Goal: Task Accomplishment & Management: Use online tool/utility

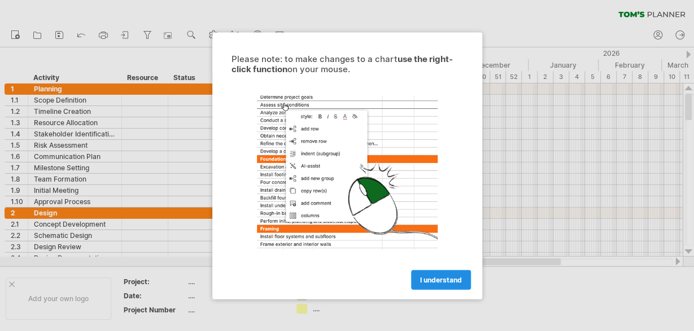
click at [445, 280] on span "I understand" at bounding box center [441, 280] width 42 height 8
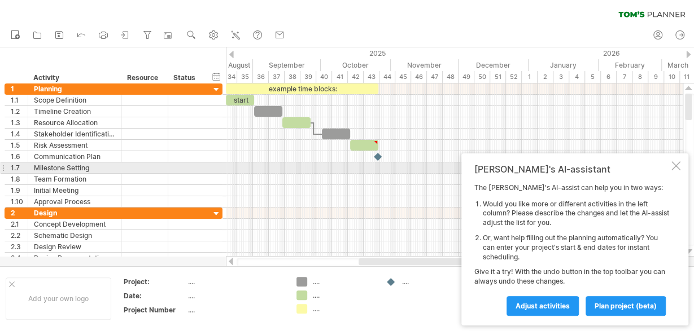
click at [677, 166] on div at bounding box center [675, 166] width 9 height 9
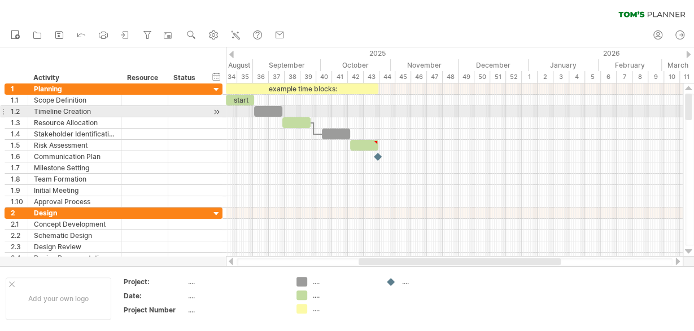
drag, startPoint x: 693, startPoint y: 108, endPoint x: 693, endPoint y: 120, distance: 11.9
click at [693, 120] on div at bounding box center [689, 170] width 9 height 152
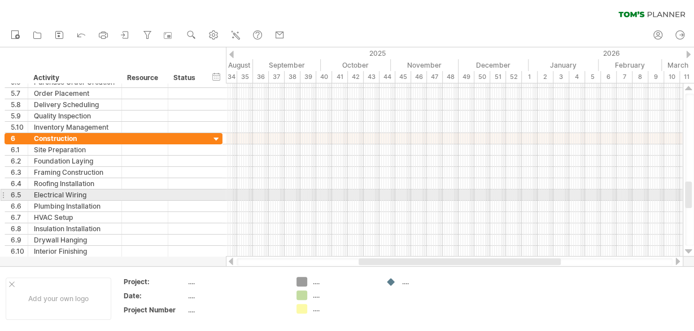
drag, startPoint x: 691, startPoint y: 110, endPoint x: 678, endPoint y: 198, distance: 89.0
click at [678, 198] on div "Trying to reach [DOMAIN_NAME] Connected again... 0% clear filter new 1" at bounding box center [347, 165] width 694 height 331
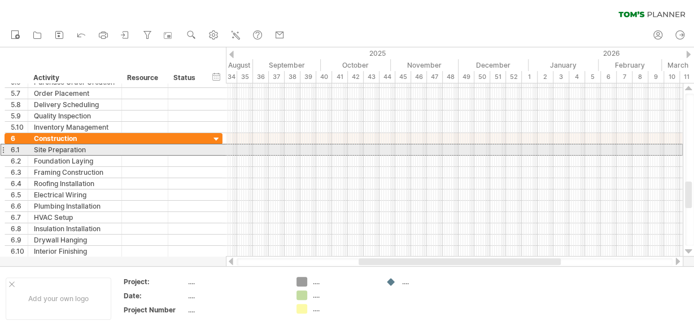
click at [3, 149] on div at bounding box center [3, 150] width 5 height 12
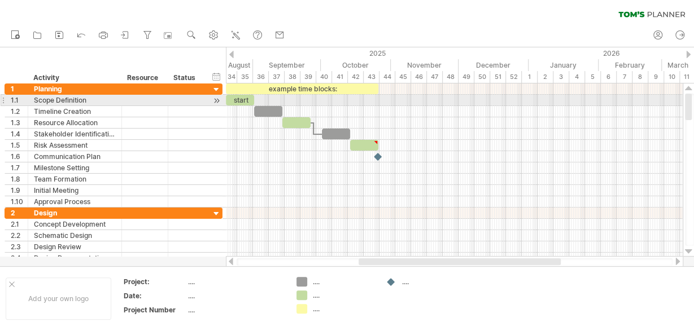
drag, startPoint x: 690, startPoint y: 189, endPoint x: 688, endPoint y: 95, distance: 93.8
click at [688, 95] on div at bounding box center [688, 107] width 7 height 27
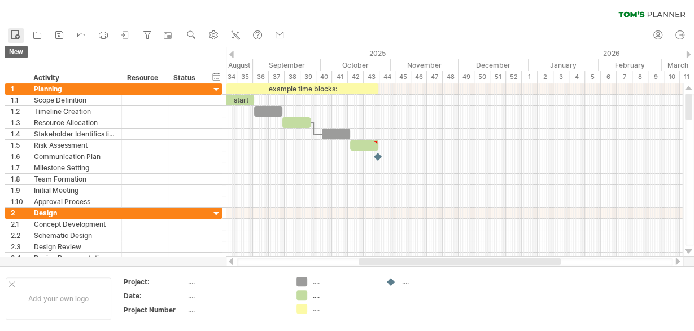
click at [20, 33] on icon at bounding box center [15, 34] width 11 height 11
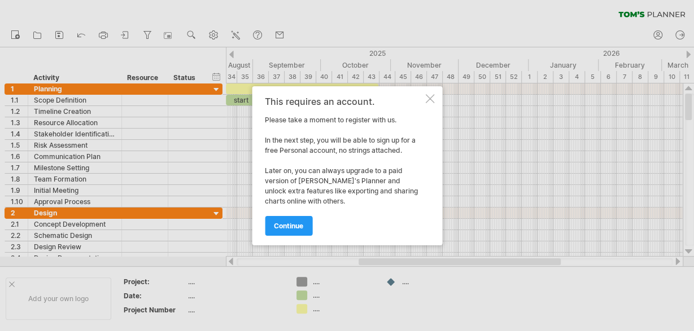
click at [432, 94] on div "This requires an account. Please take a moment to register with us. In the next…" at bounding box center [347, 165] width 190 height 159
click at [429, 102] on div at bounding box center [429, 98] width 9 height 9
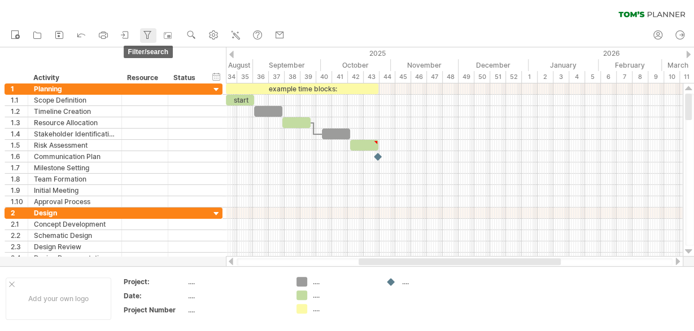
click at [156, 31] on link "filter/search" at bounding box center [148, 35] width 16 height 15
type input "**********"
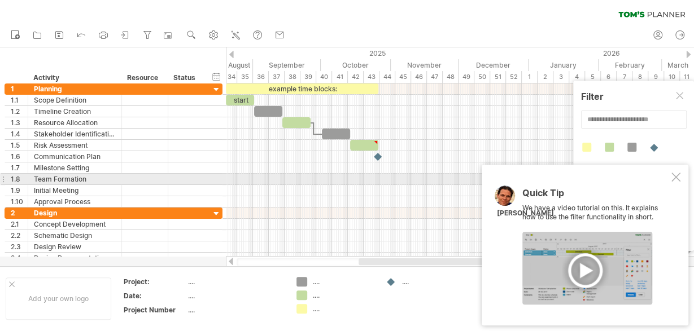
click at [676, 175] on div at bounding box center [675, 177] width 9 height 9
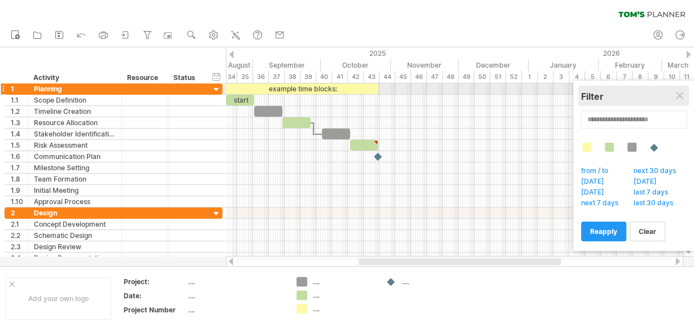
click at [671, 92] on div "Filter" at bounding box center [633, 96] width 105 height 11
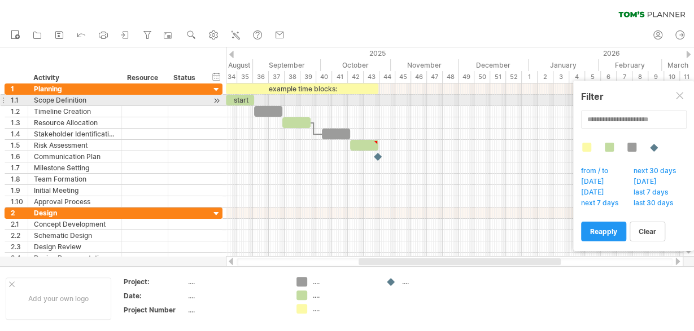
click at [680, 95] on div at bounding box center [680, 96] width 9 height 9
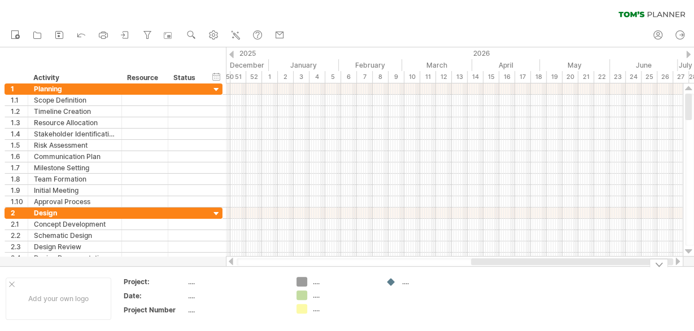
drag, startPoint x: 365, startPoint y: 261, endPoint x: 531, endPoint y: 293, distance: 168.9
click at [531, 293] on div "Trying to reach [DOMAIN_NAME] Connected again... 0% clear filter new 1" at bounding box center [347, 165] width 694 height 331
click at [391, 283] on div at bounding box center [391, 282] width 11 height 11
click at [300, 282] on div "Trying to reach [DOMAIN_NAME] Connected again... 0% clear filter new 1" at bounding box center [347, 165] width 694 height 331
